Goal: Information Seeking & Learning: Check status

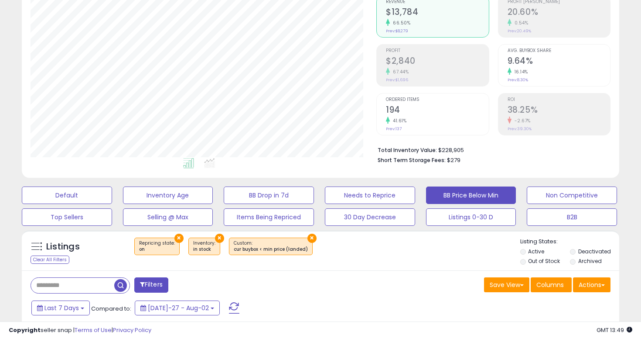
scroll to position [90, 0]
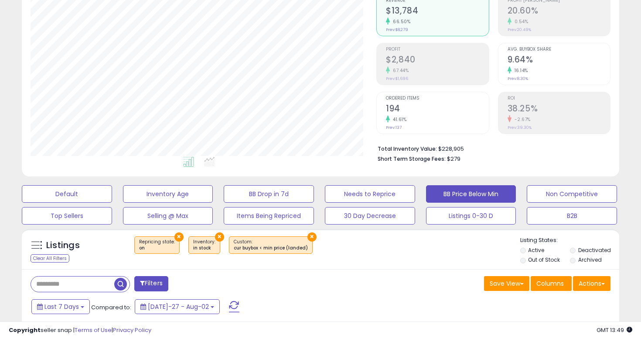
click at [452, 152] on li "Total Inventory Value: $228,905" at bounding box center [491, 148] width 226 height 10
click at [452, 150] on li "Total Inventory Value: $228,905" at bounding box center [491, 148] width 226 height 10
click at [448, 155] on span "$279" at bounding box center [454, 158] width 14 height 8
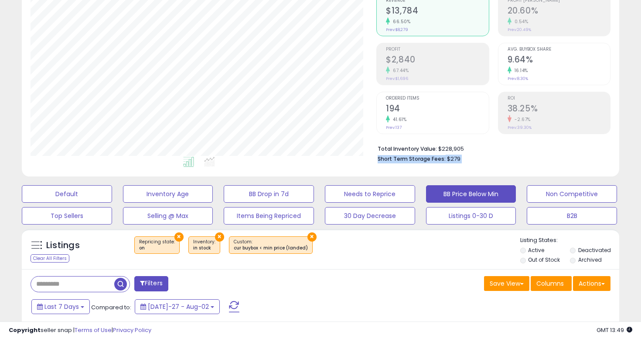
click at [448, 155] on span "$279" at bounding box center [454, 158] width 14 height 8
click at [393, 155] on b "Short Term Storage Fees:" at bounding box center [412, 158] width 68 height 7
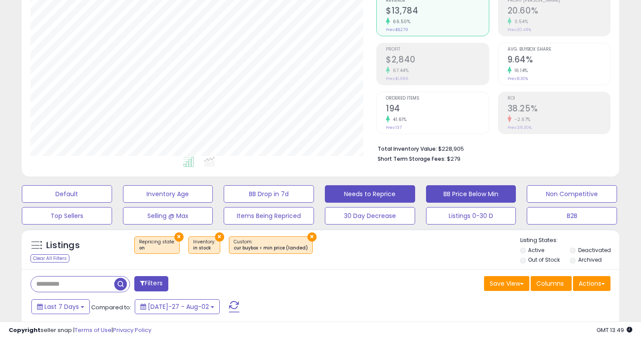
click at [112, 195] on button "Needs to Reprice" at bounding box center [67, 193] width 90 height 17
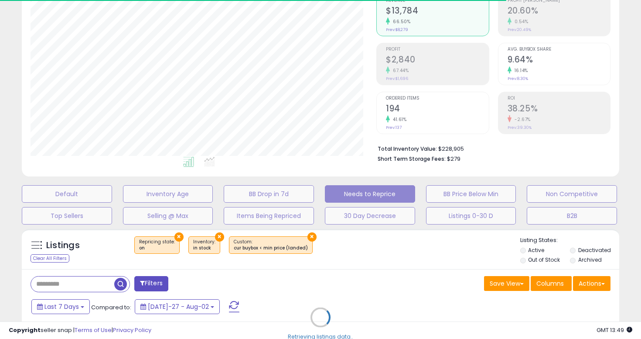
select select "**"
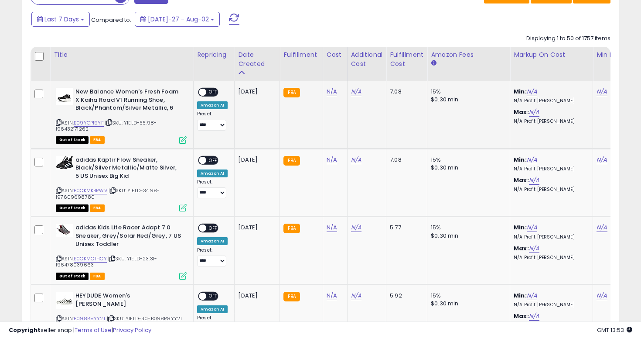
scroll to position [0, 285]
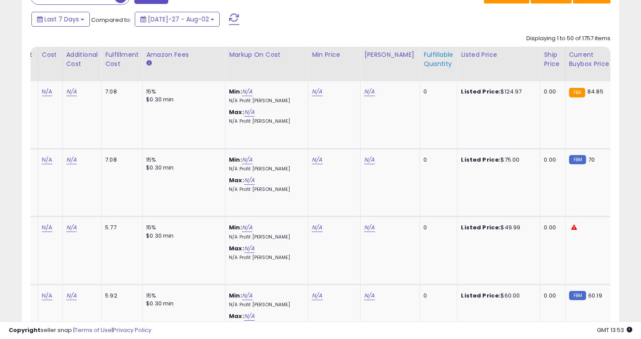
click at [424, 67] on div "Fulfillable Quantity" at bounding box center [439, 59] width 30 height 18
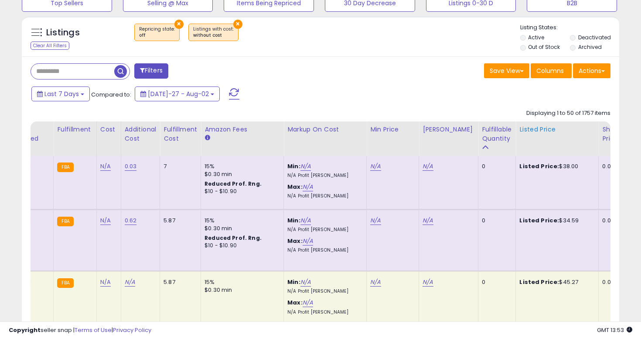
scroll to position [319, 0]
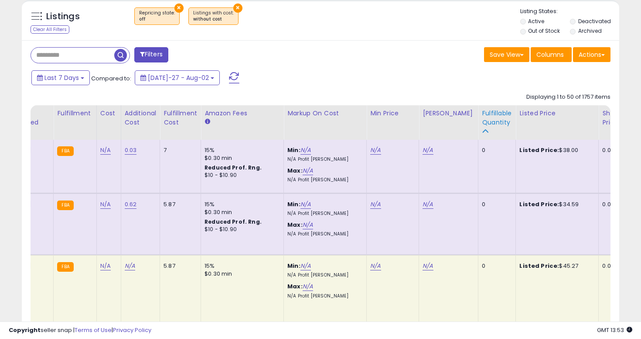
click at [487, 116] on div "Fulfillable Quantity" at bounding box center [497, 118] width 30 height 18
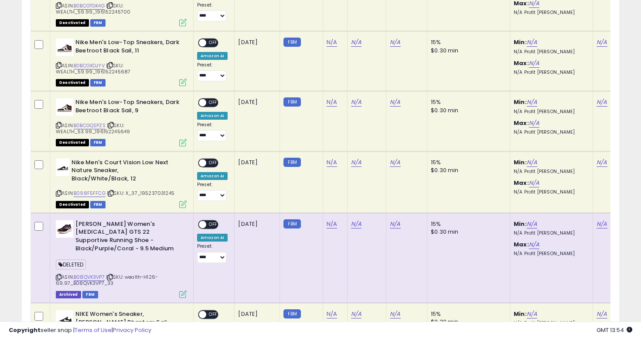
scroll to position [500, 0]
